Goal: Task Accomplishment & Management: Complete application form

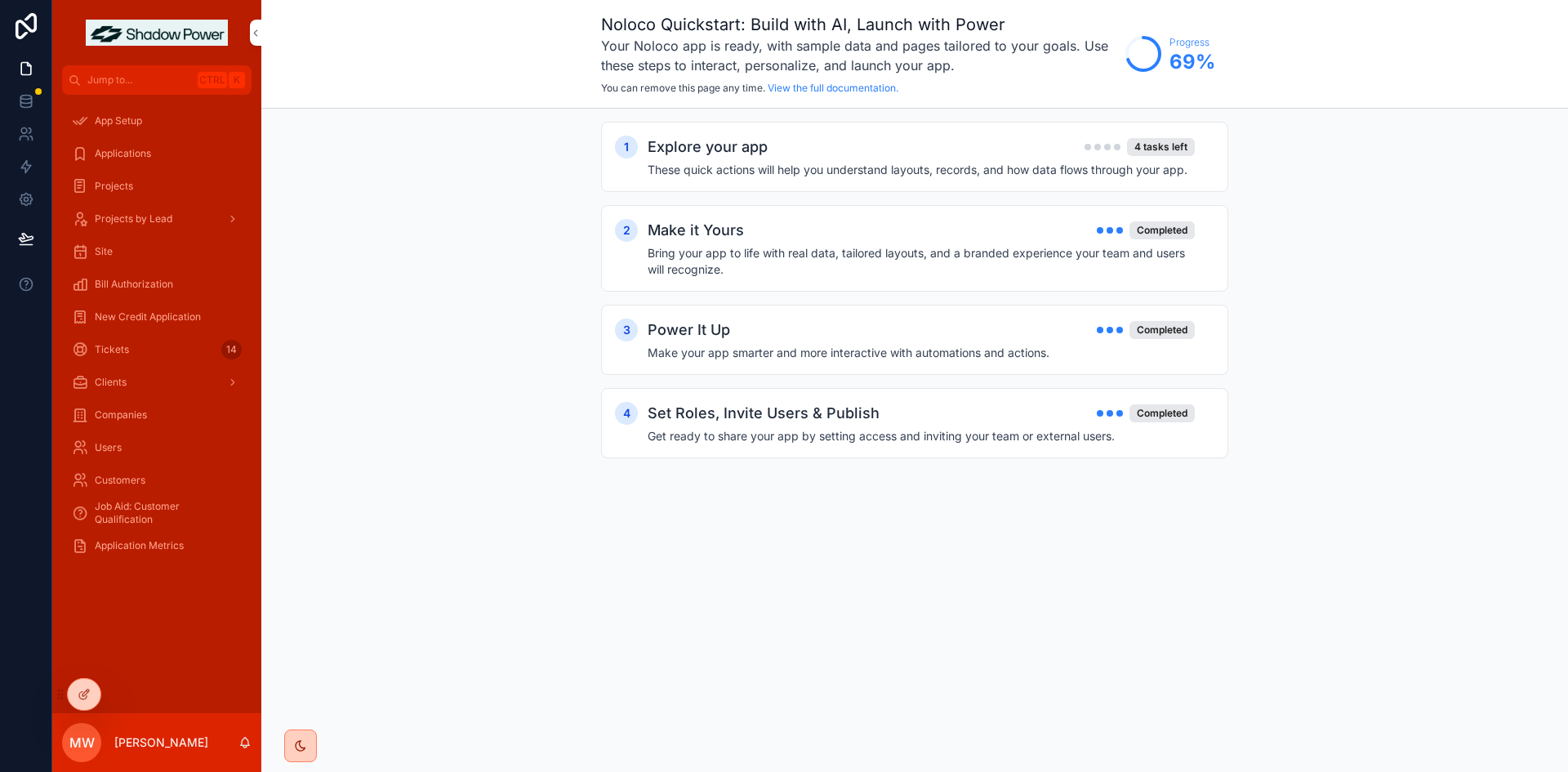
click at [28, 17] on icon at bounding box center [25, 26] width 21 height 26
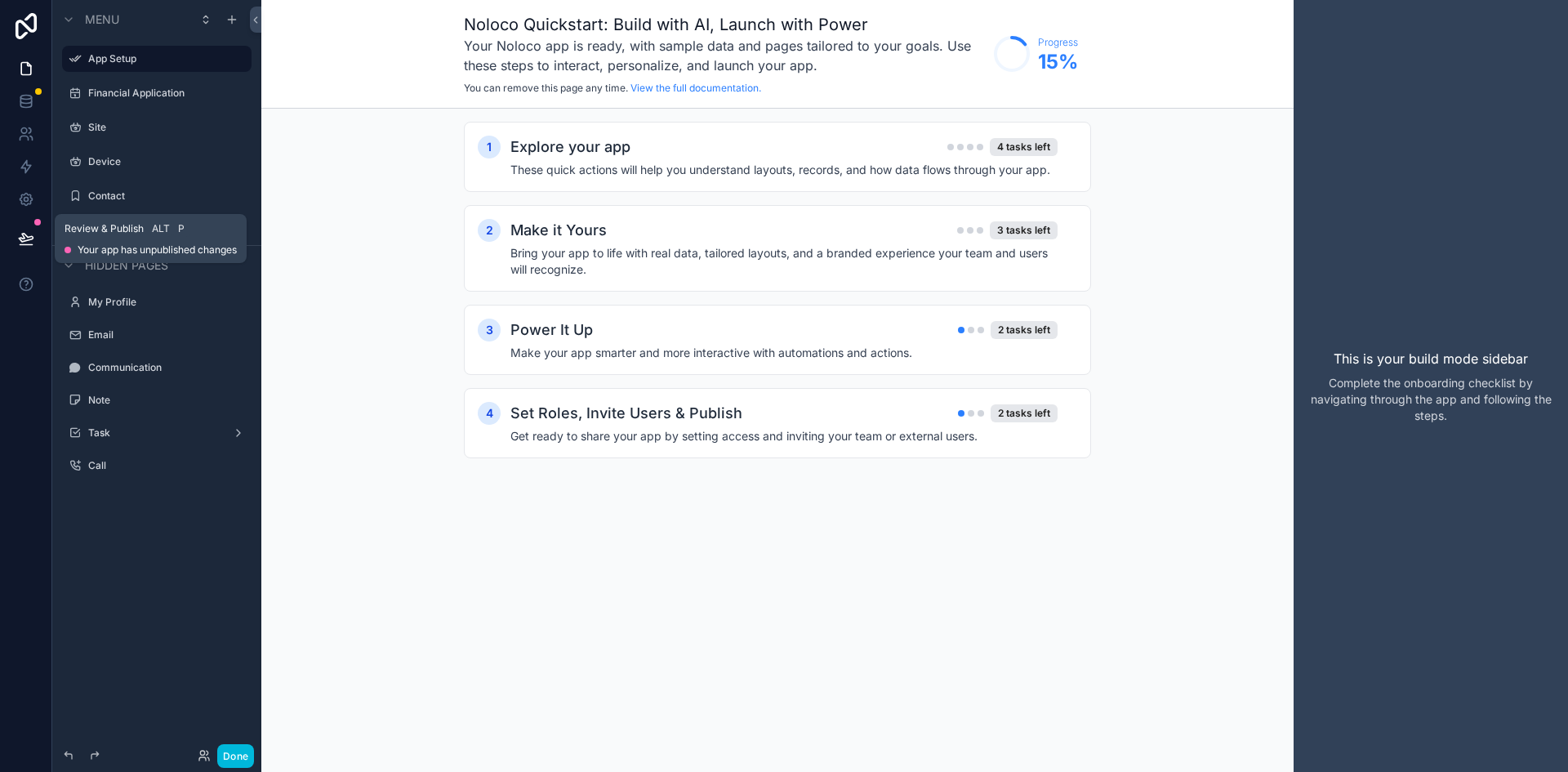
click at [28, 239] on icon at bounding box center [25, 238] width 16 height 16
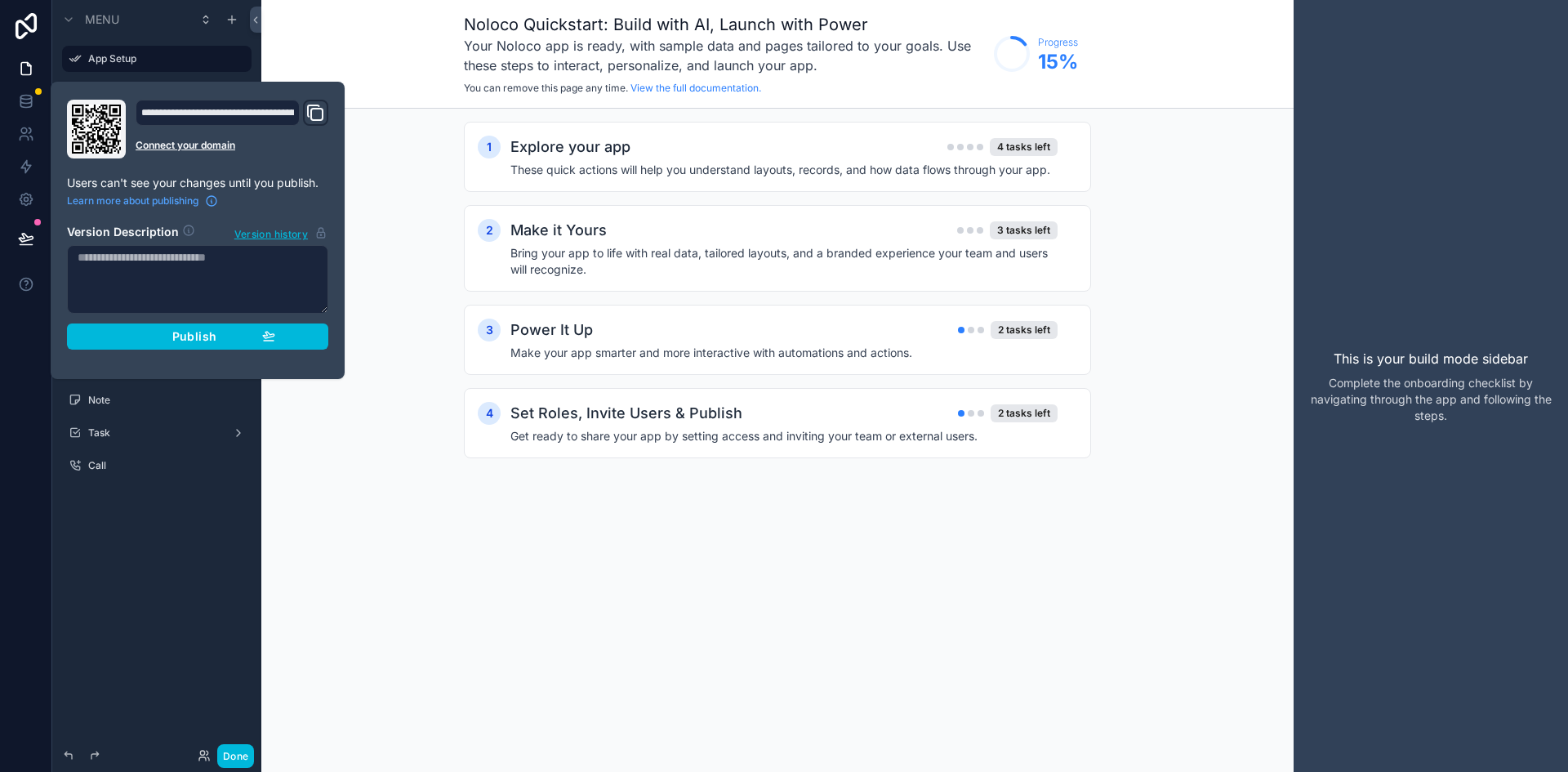
click at [143, 334] on div "Publish" at bounding box center [197, 335] width 155 height 14
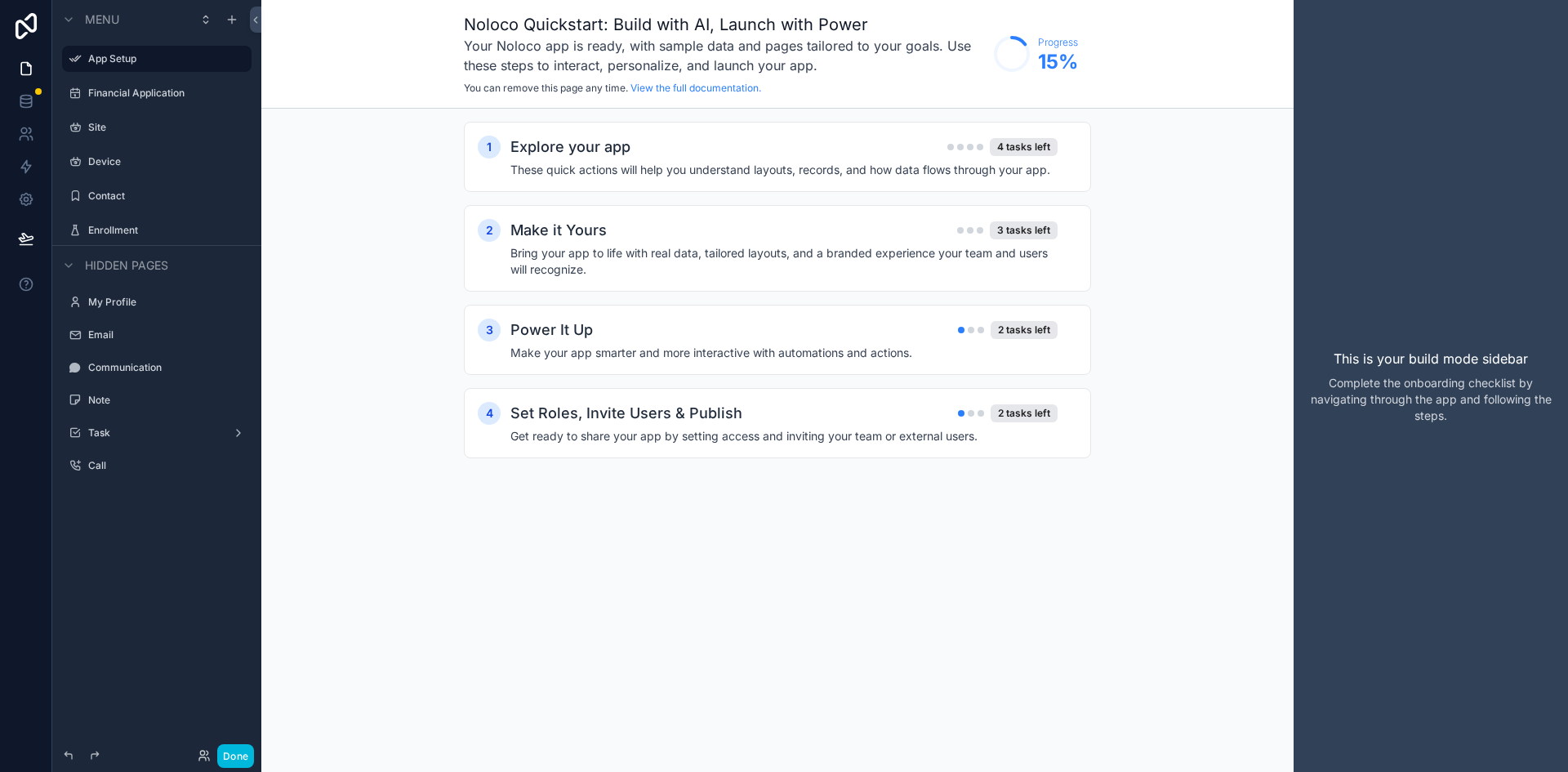
click at [158, 92] on label "Financial Application" at bounding box center [165, 94] width 153 height 13
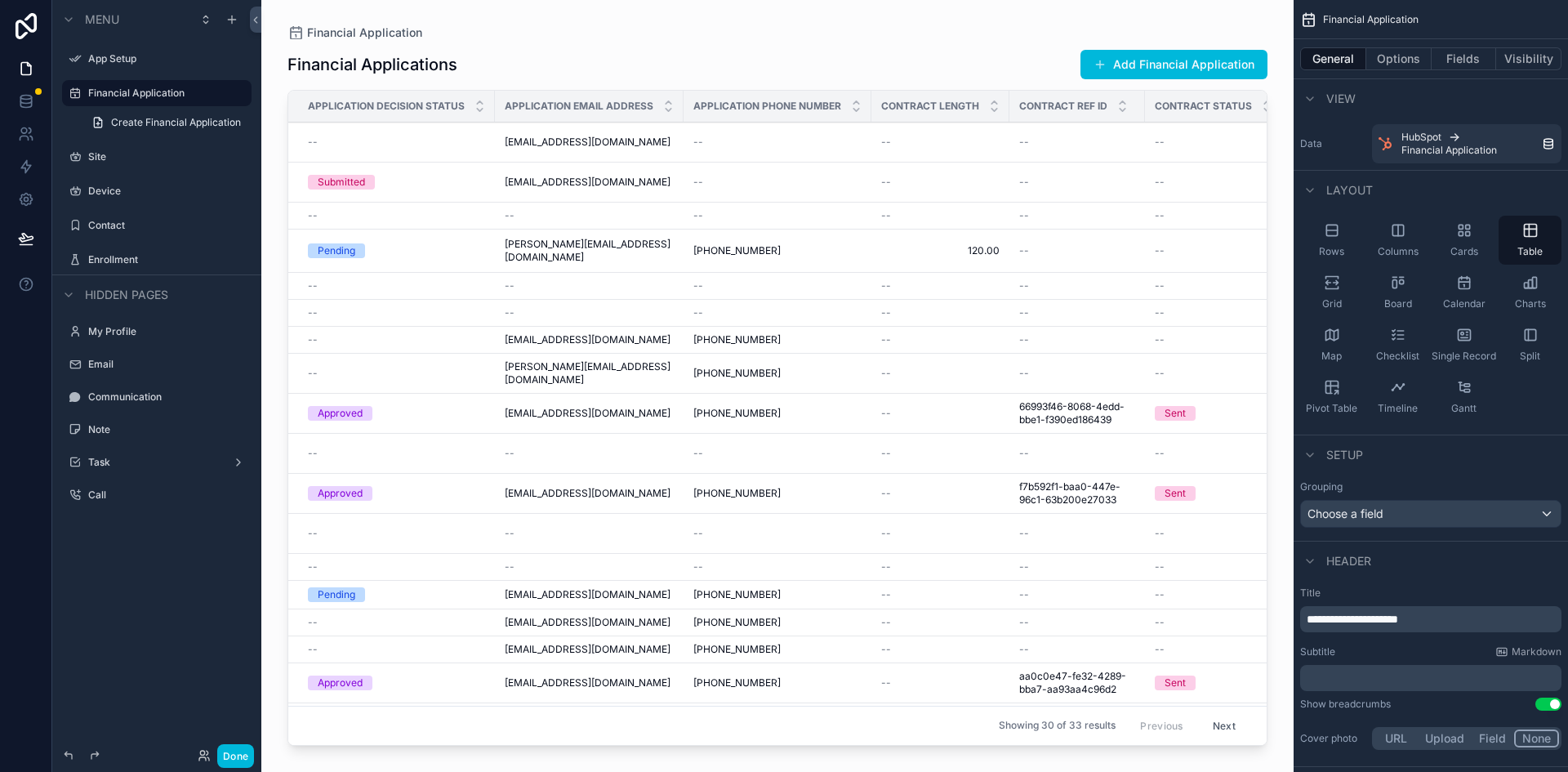
click at [594, 180] on div "scrollable content" at bounding box center [777, 376] width 1033 height 752
click at [604, 139] on span "[EMAIL_ADDRESS][DOMAIN_NAME]" at bounding box center [588, 142] width 166 height 13
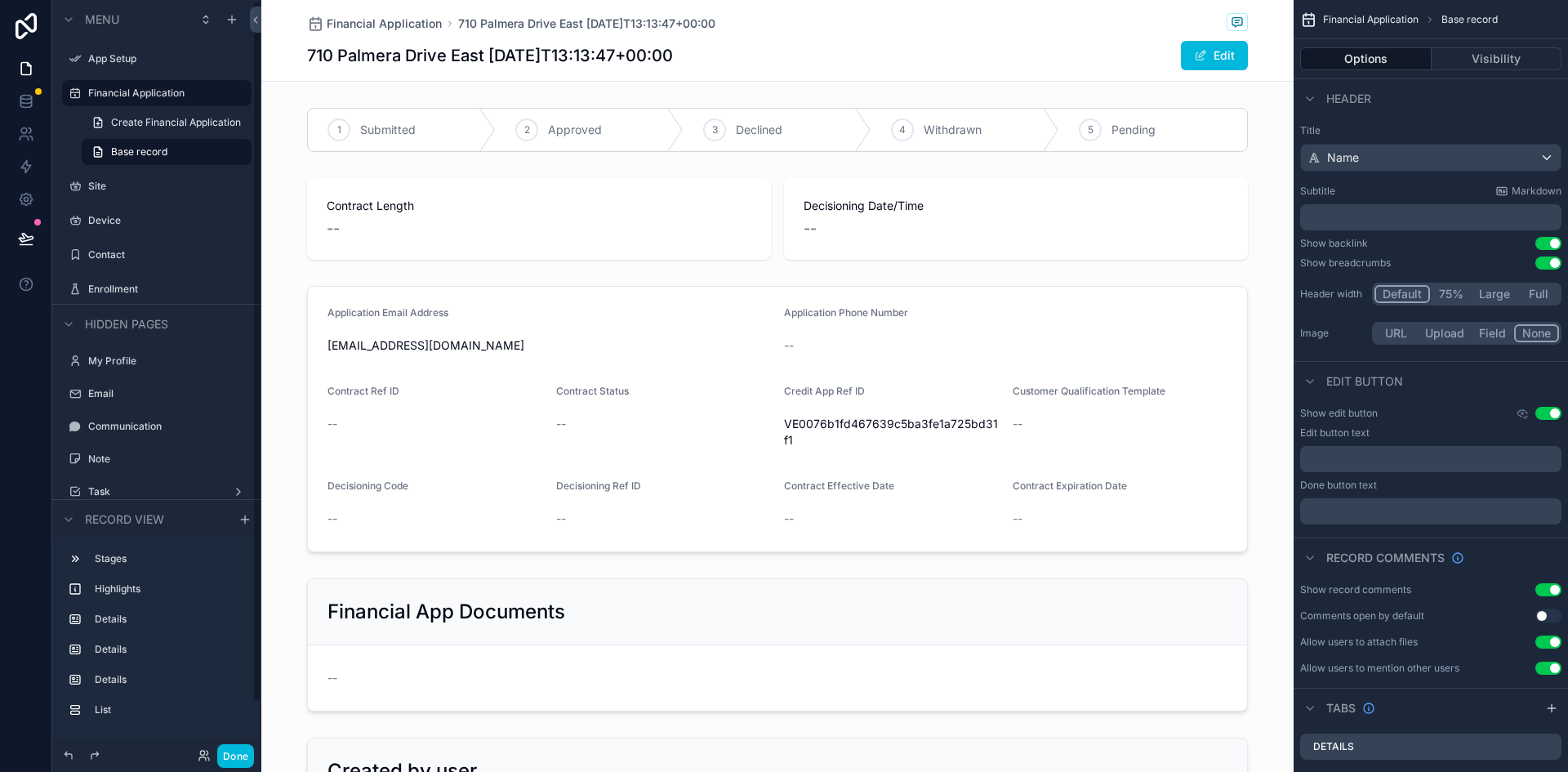
click at [126, 95] on label "Financial Application" at bounding box center [165, 94] width 153 height 13
